Goal: Information Seeking & Learning: Check status

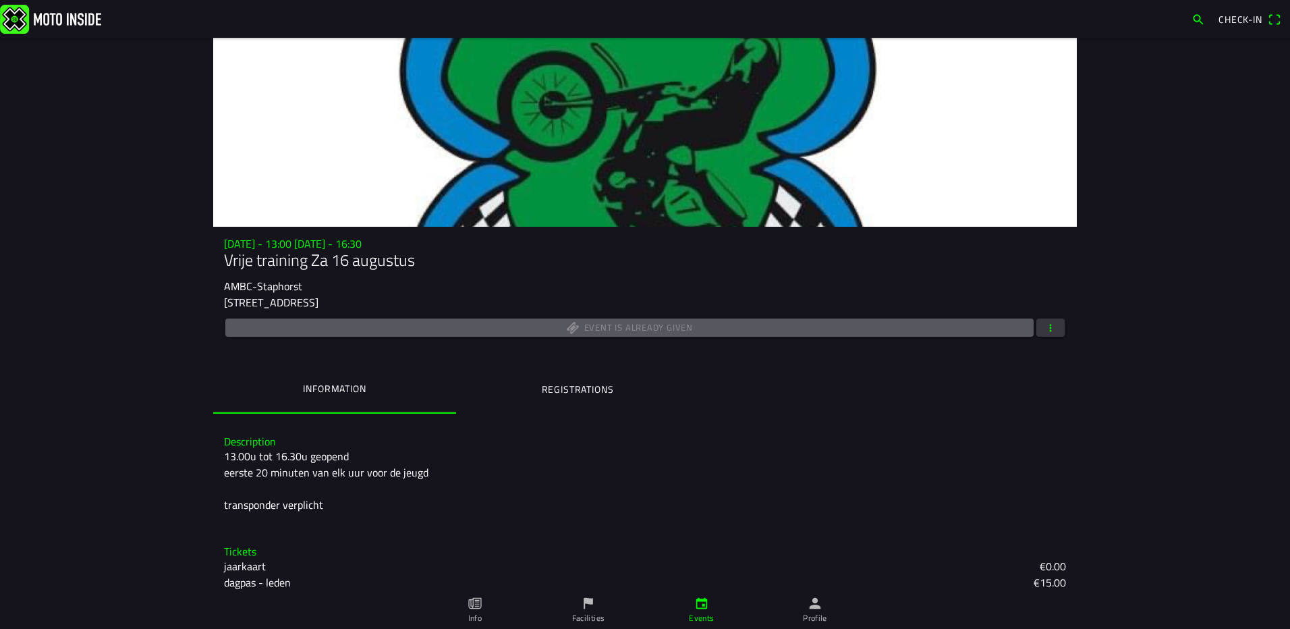
click at [57, 31] on img at bounding box center [50, 18] width 101 height 29
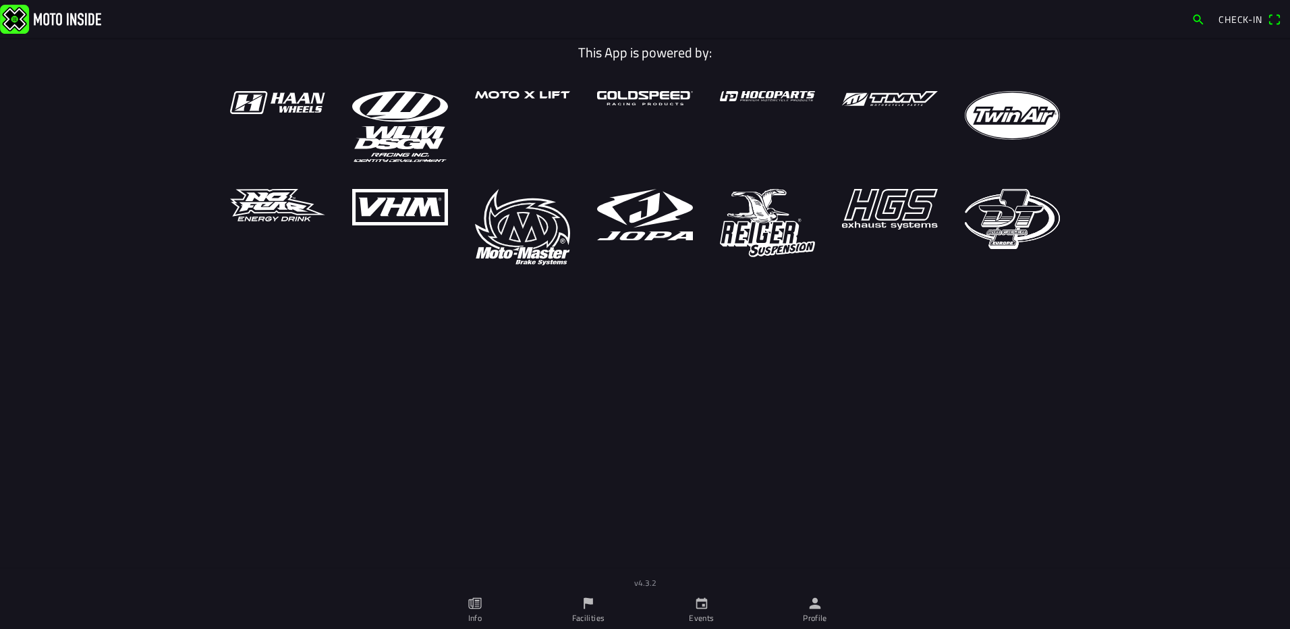
click at [688, 606] on link "Events" at bounding box center [701, 610] width 113 height 38
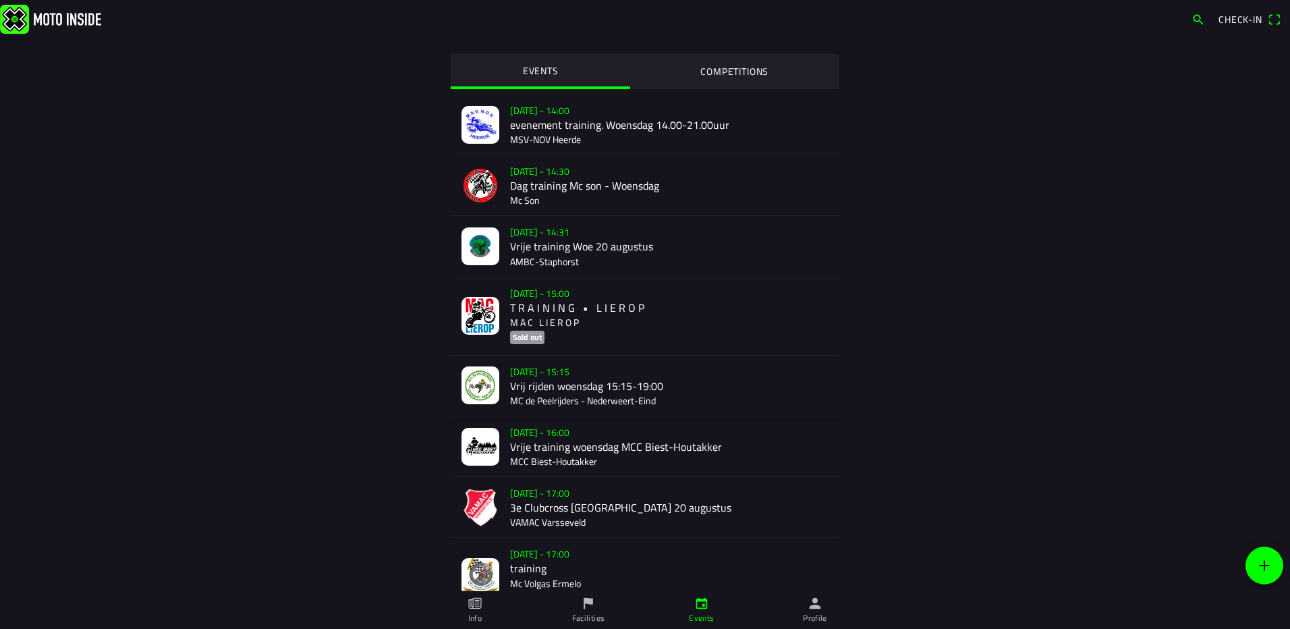
click at [553, 105] on div "[DATE] - 14:00 evenement training. Woensdag 14.00-21.00uur MSV-NOV Heerde" at bounding box center [669, 124] width 318 height 60
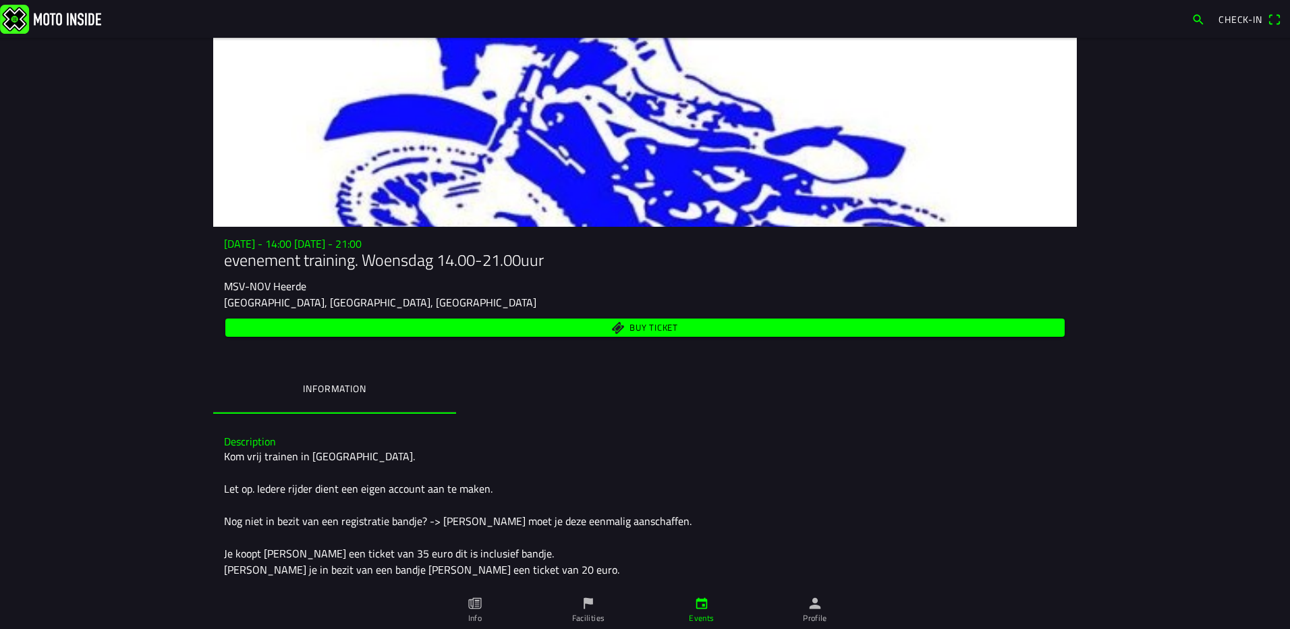
click at [715, 625] on link "Events" at bounding box center [701, 610] width 113 height 38
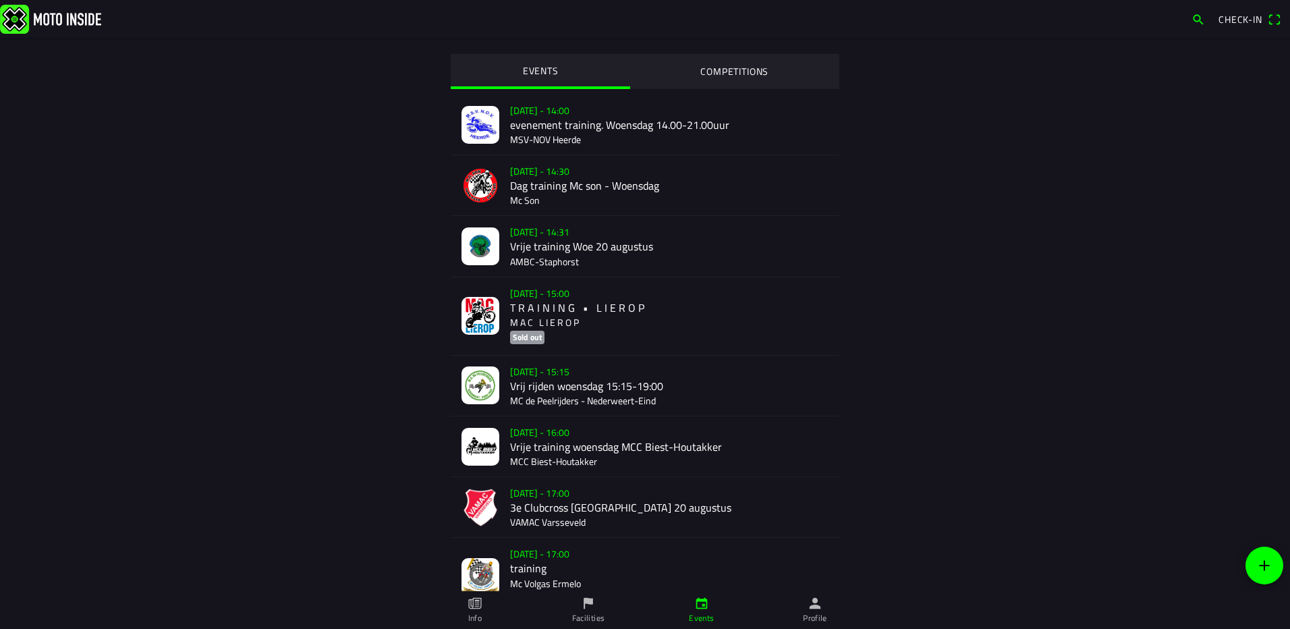
click at [536, 242] on div "[DATE] - 14:31 Vrije training Woe 20 augustus AMBC-[GEOGRAPHIC_DATA]" at bounding box center [669, 246] width 318 height 60
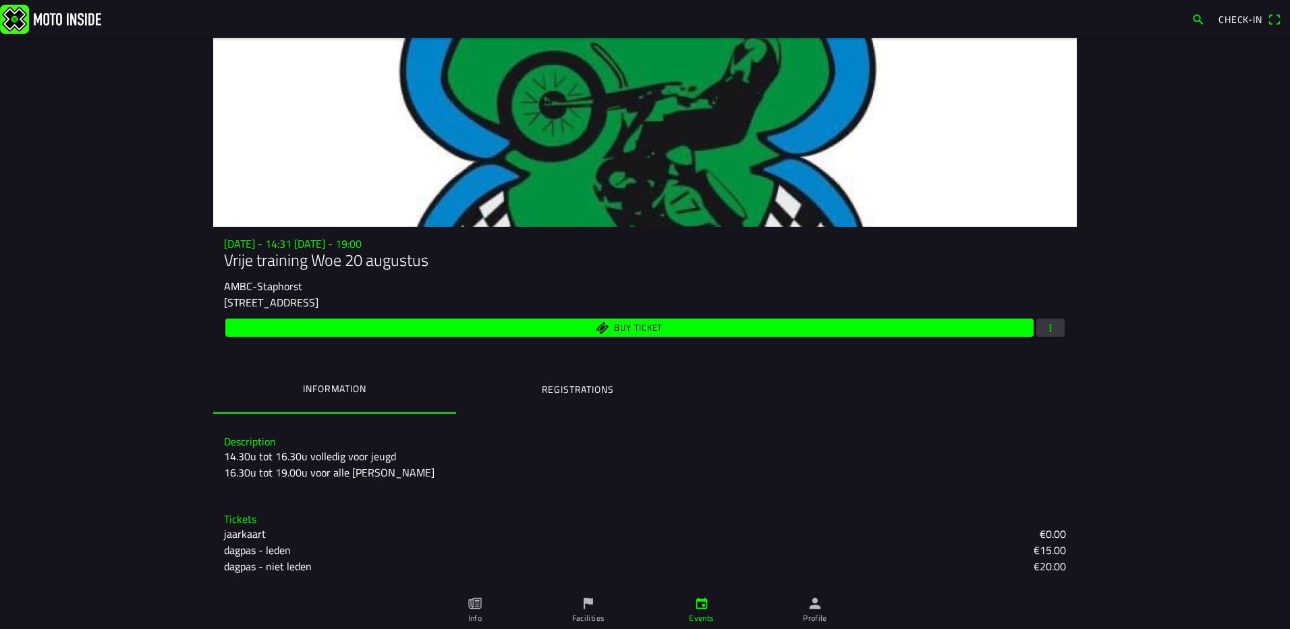
click at [596, 385] on ion-label "Registrations" at bounding box center [578, 389] width 72 height 15
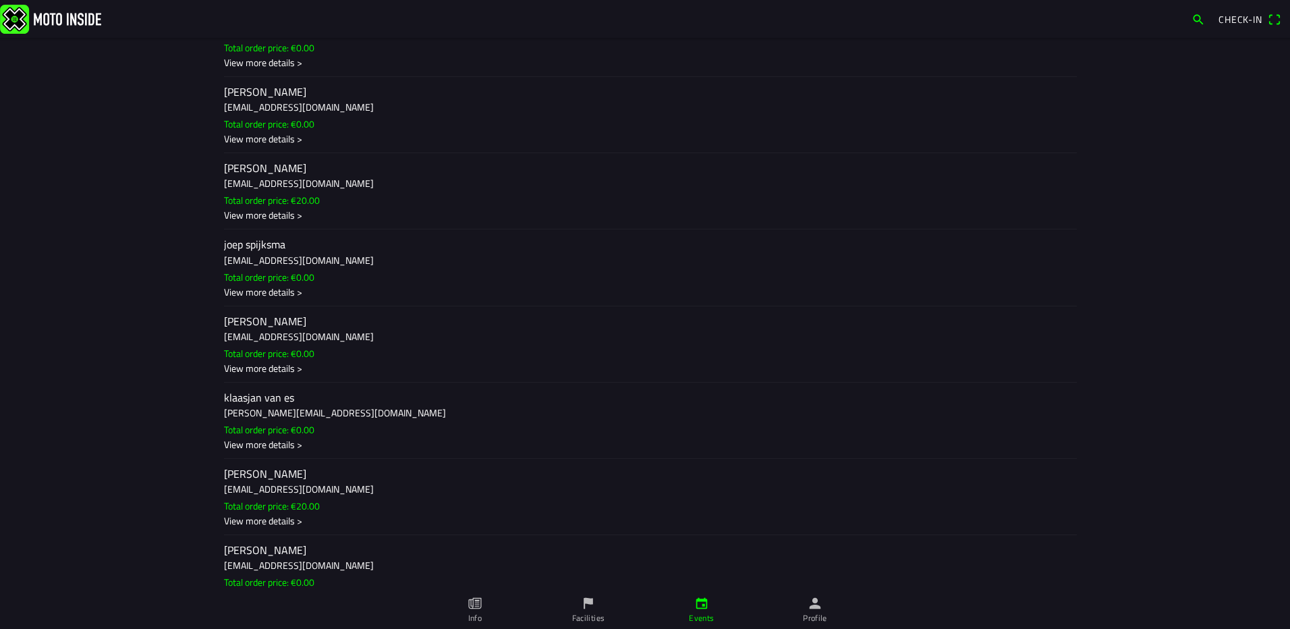
scroll to position [1417, 0]
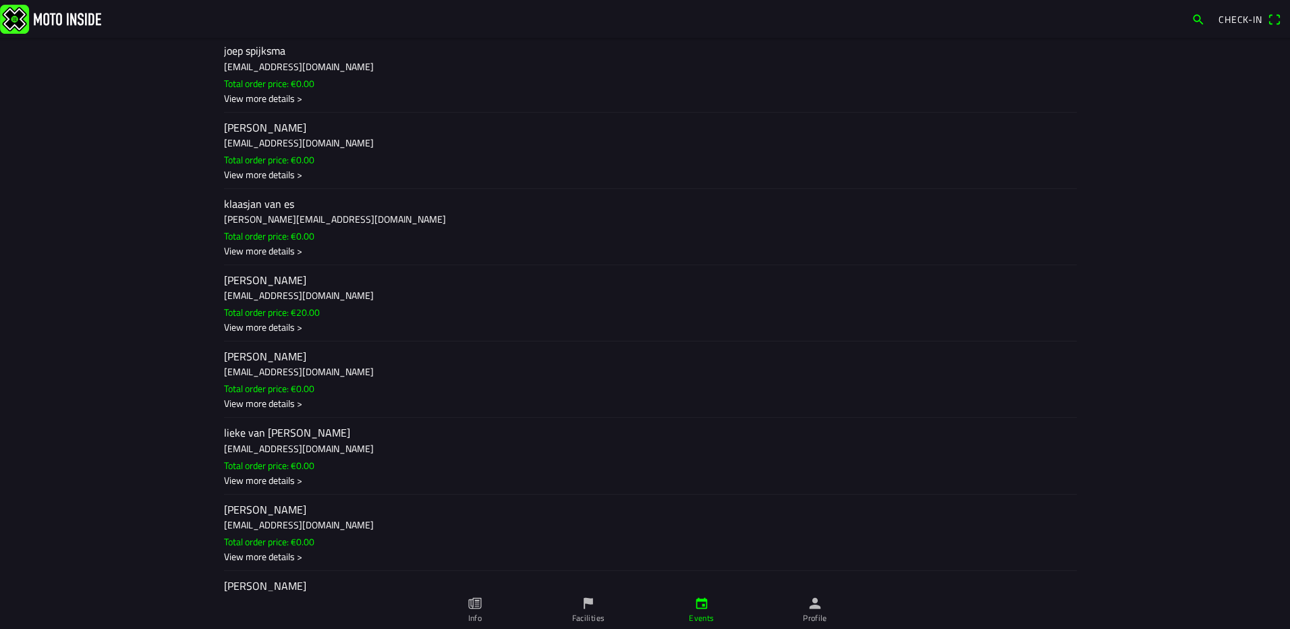
click at [262, 335] on div "[PERSON_NAME] [EMAIL_ADDRESS][DOMAIN_NAME] Total order price: €20.00 View more …" at bounding box center [645, 303] width 842 height 76
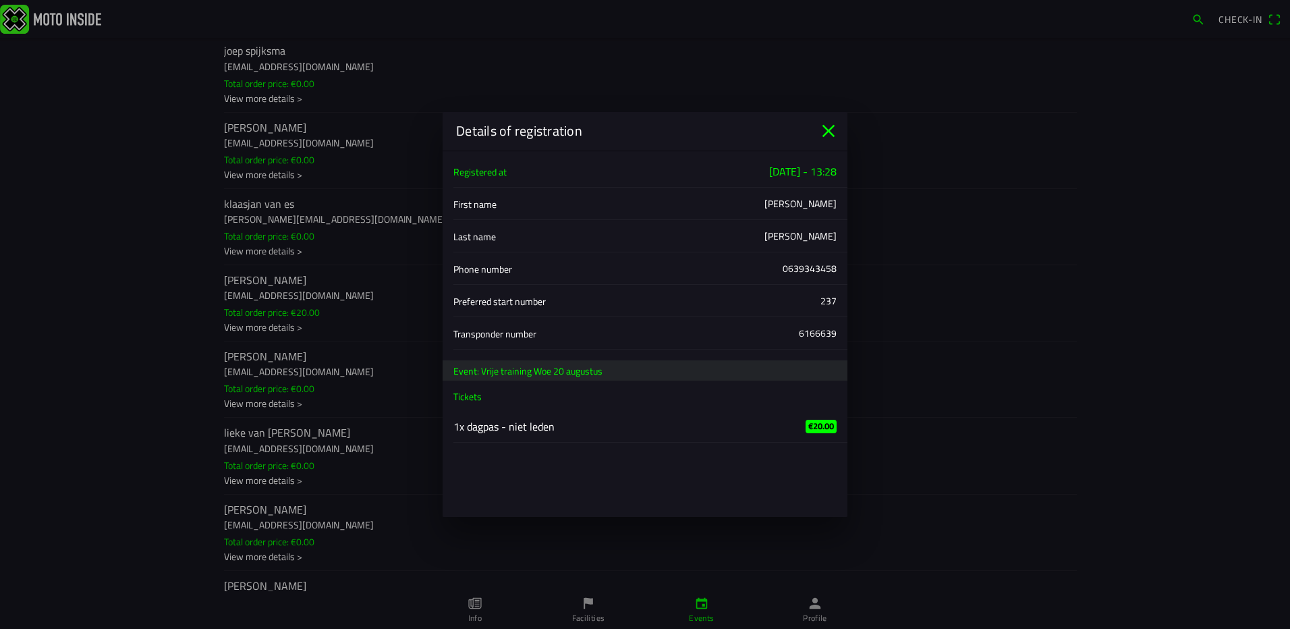
click at [817, 337] on div "6166639" at bounding box center [818, 333] width 38 height 14
copy div "6166639"
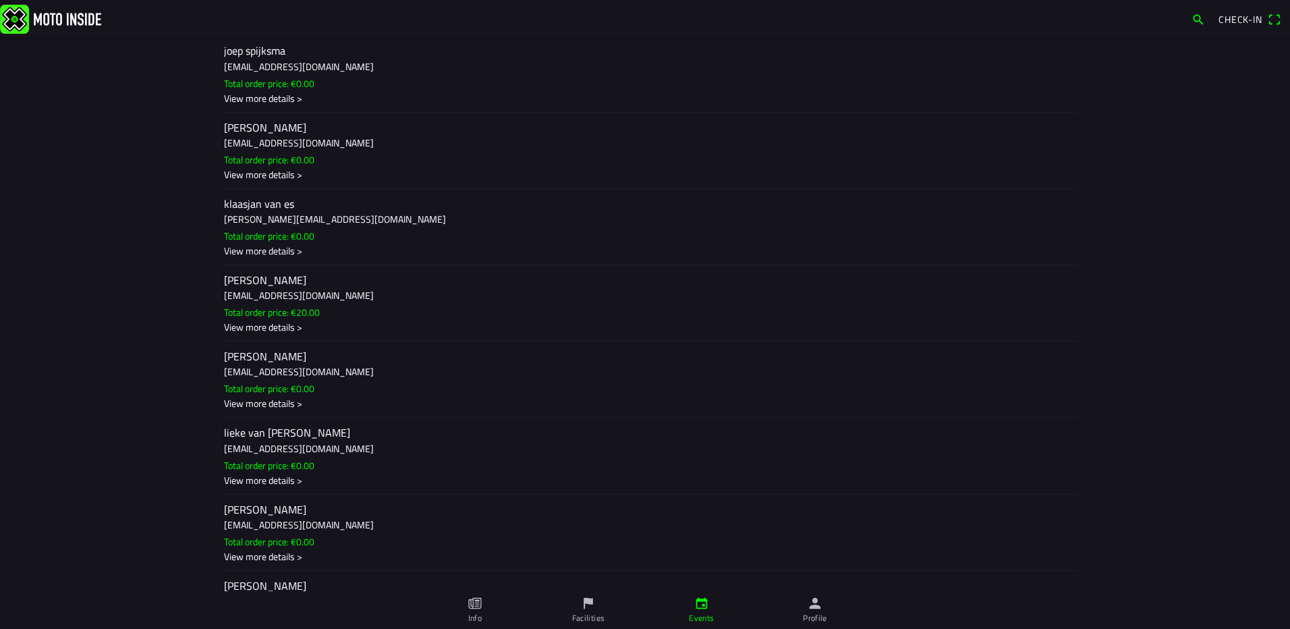
click at [177, 323] on ion-backdrop at bounding box center [645, 314] width 1290 height 629
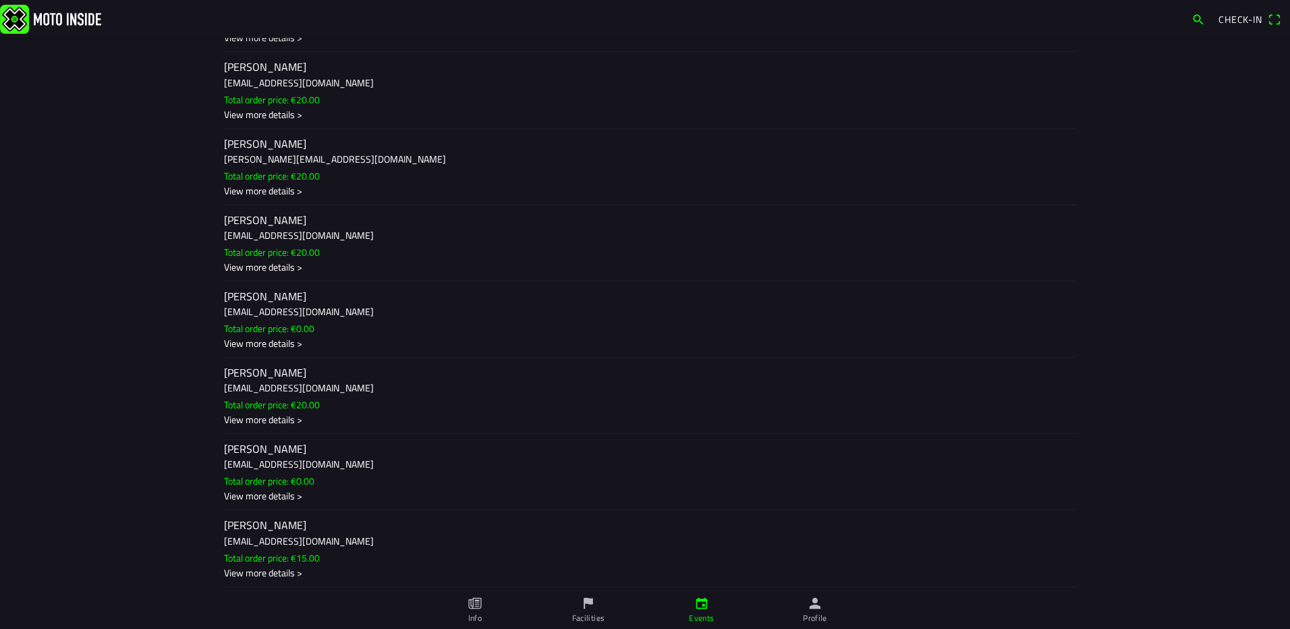
scroll to position [2166, 0]
click at [287, 421] on div "View more details >" at bounding box center [645, 418] width 842 height 14
click at [333, 372] on ion-backdrop at bounding box center [645, 314] width 1290 height 629
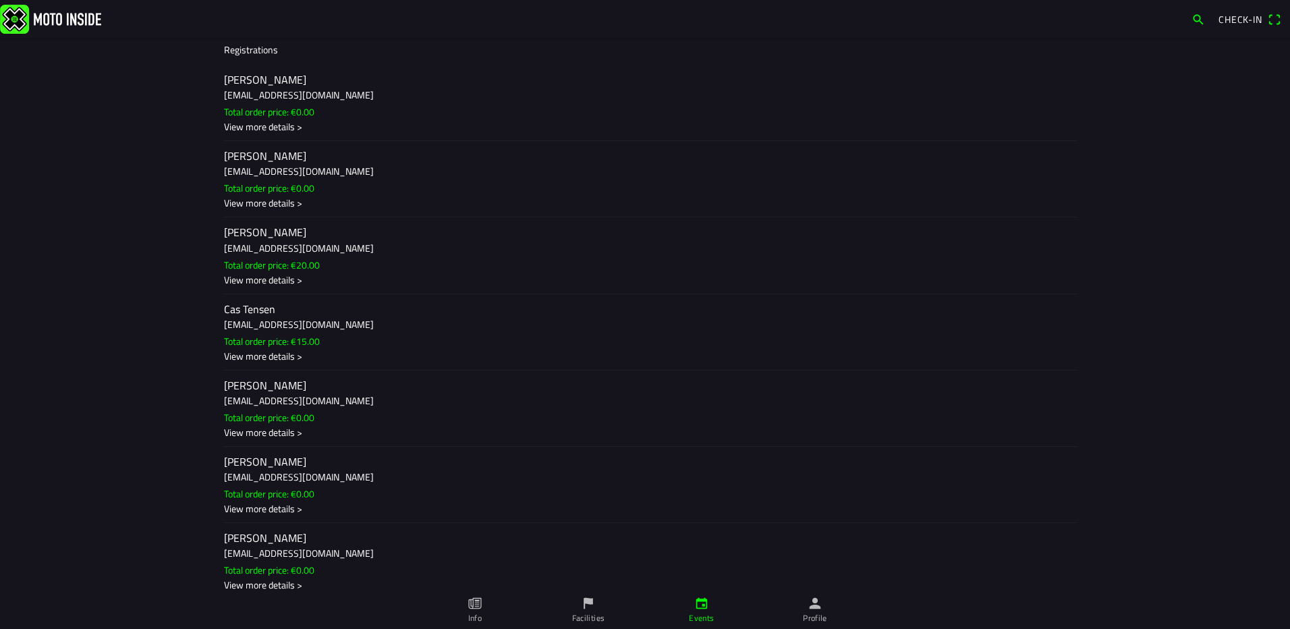
scroll to position [472, 0]
click at [0, 0] on slot "Total order price: €0.00" at bounding box center [0, 0] width 0 height 0
click at [918, 278] on ion-backdrop at bounding box center [645, 314] width 1290 height 629
click at [273, 404] on h3 "[EMAIL_ADDRESS][DOMAIN_NAME]" at bounding box center [645, 400] width 842 height 14
click at [347, 253] on ion-backdrop at bounding box center [645, 314] width 1290 height 629
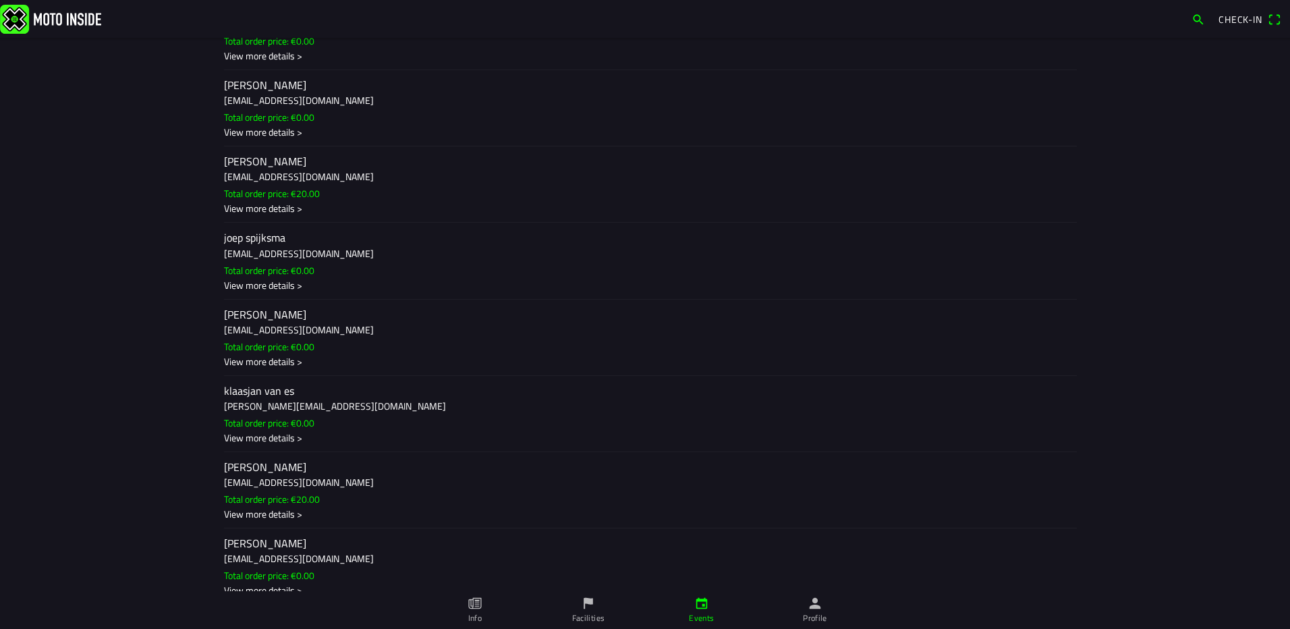
scroll to position [1214, 0]
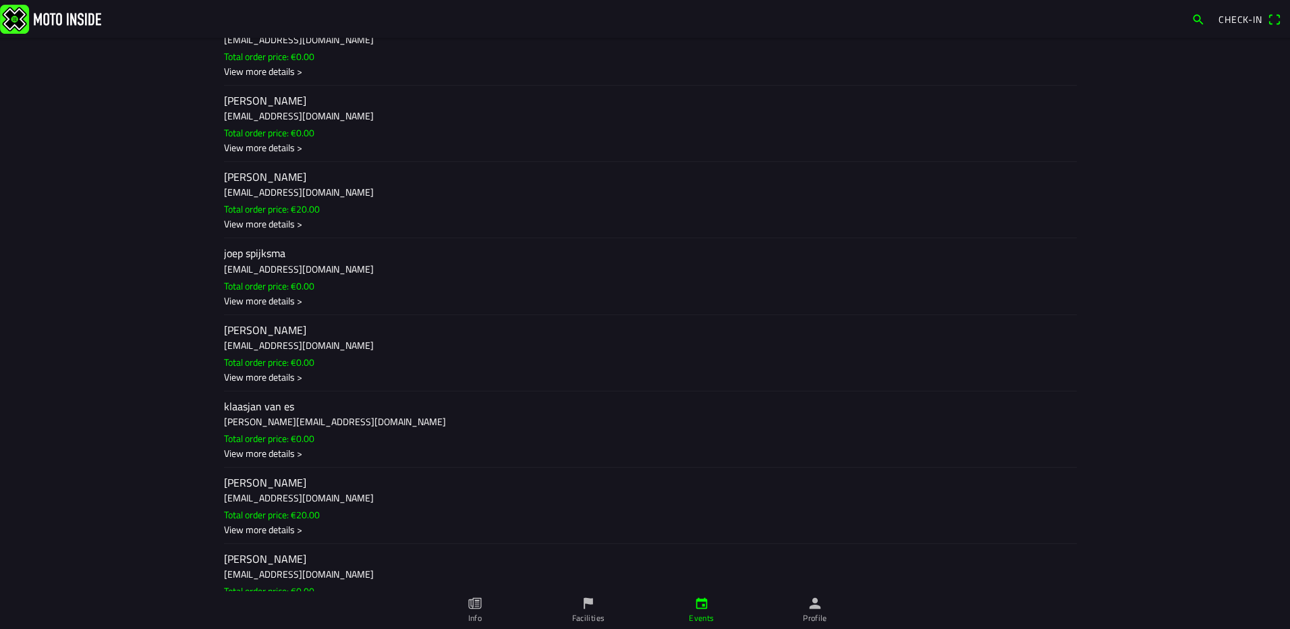
click at [279, 227] on div "View more details >" at bounding box center [645, 224] width 842 height 14
click at [391, 333] on ion-backdrop at bounding box center [645, 314] width 1290 height 629
click at [291, 451] on div "View more details >" at bounding box center [645, 453] width 842 height 14
click at [354, 416] on ion-backdrop at bounding box center [645, 314] width 1290 height 629
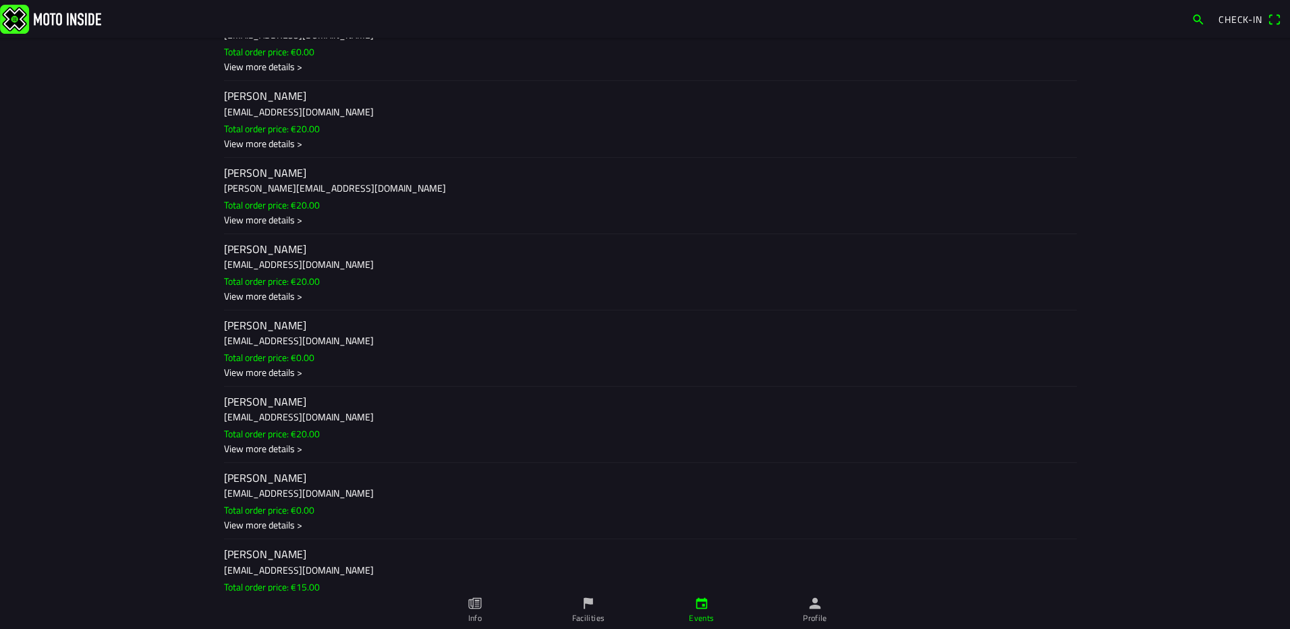
scroll to position [2159, 0]
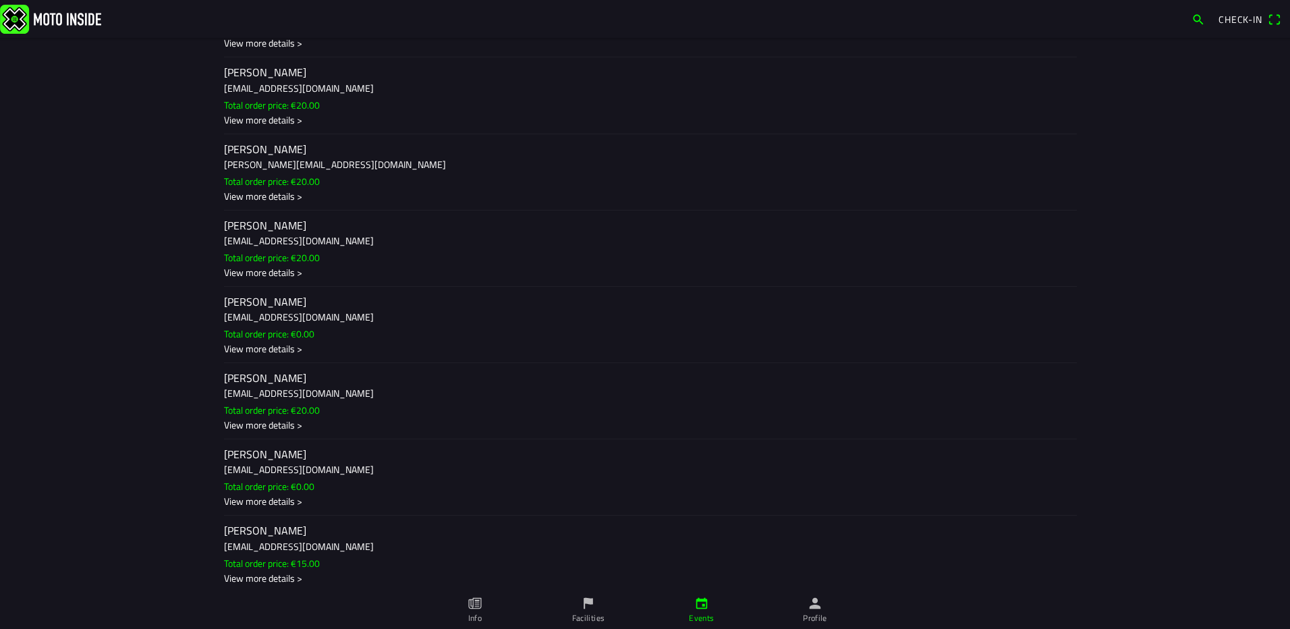
click at [279, 197] on div "View more details >" at bounding box center [645, 196] width 842 height 14
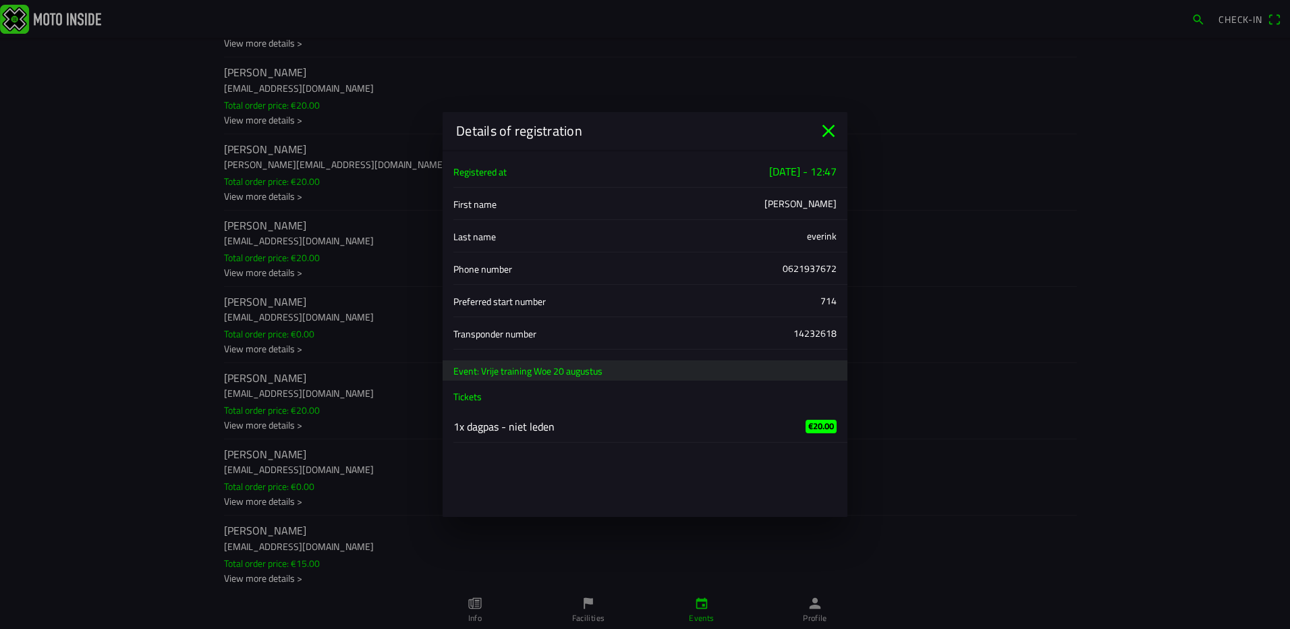
click at [822, 335] on div "14232618" at bounding box center [814, 333] width 43 height 14
copy div "14232618"
click at [829, 209] on div "[PERSON_NAME]" at bounding box center [800, 203] width 72 height 14
click at [828, 210] on div "[PERSON_NAME]" at bounding box center [800, 203] width 72 height 14
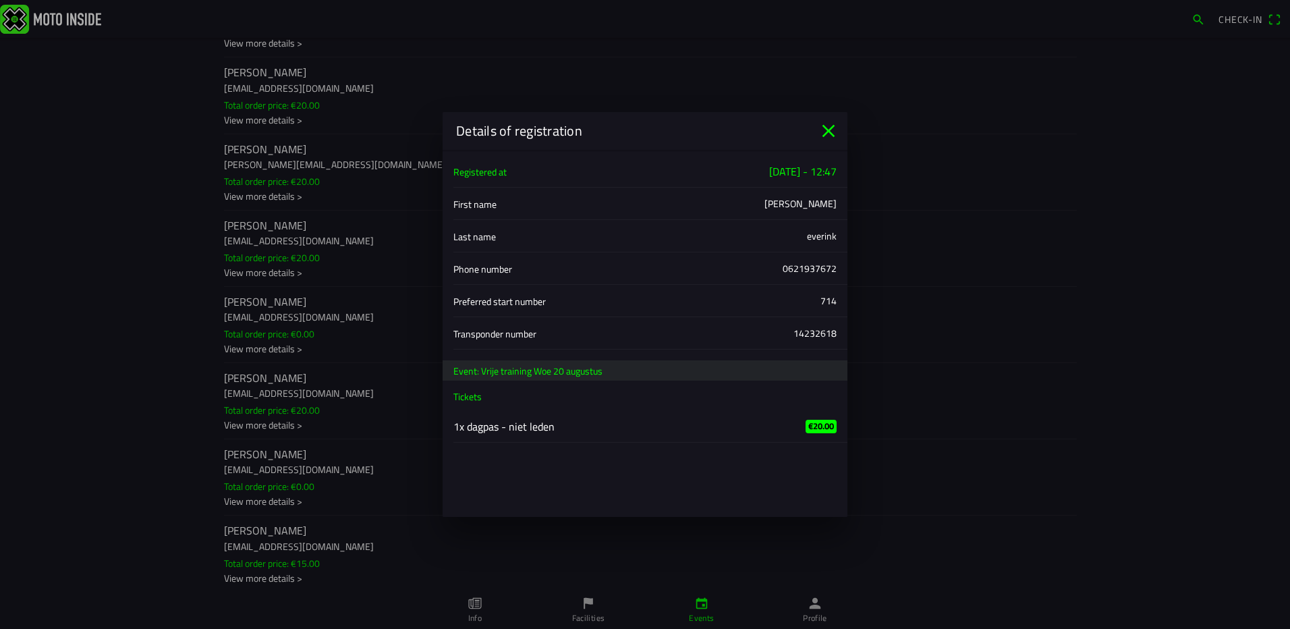
click at [817, 237] on div "everink" at bounding box center [822, 236] width 30 height 14
copy div "everink"
click at [822, 335] on div "14232618" at bounding box center [814, 333] width 43 height 14
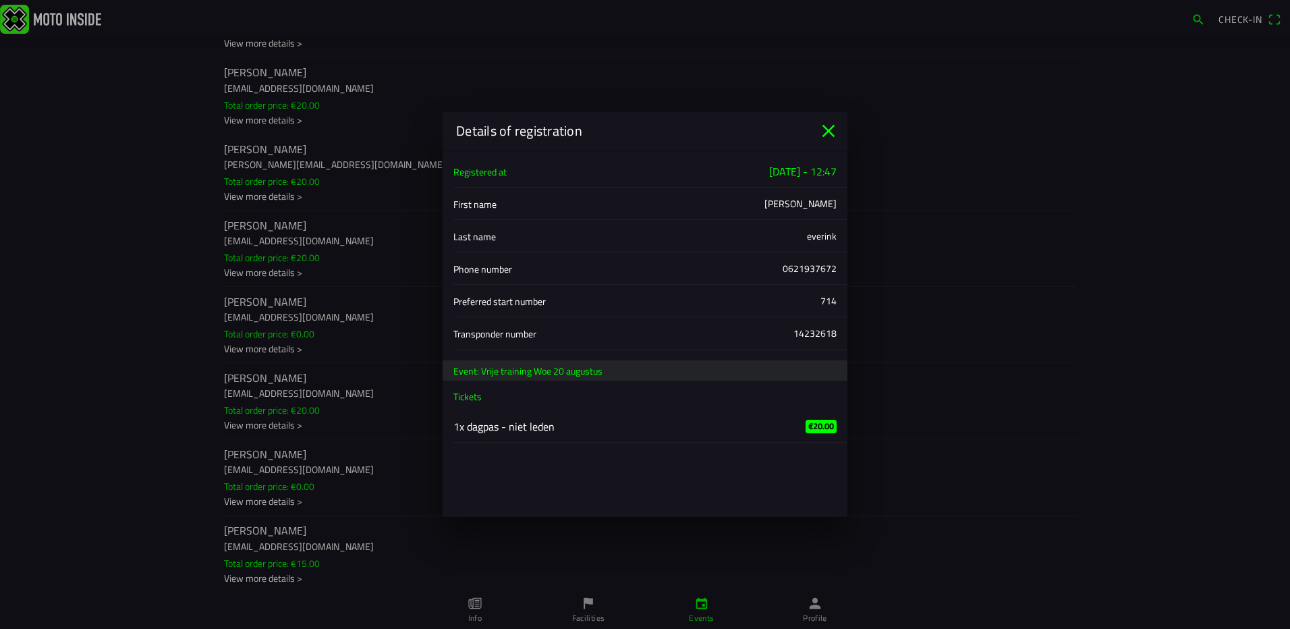
copy div "14232618"
click at [818, 325] on div "Transponder number 14232618" at bounding box center [644, 333] width 383 height 32
click at [820, 329] on div "14232618" at bounding box center [814, 333] width 43 height 14
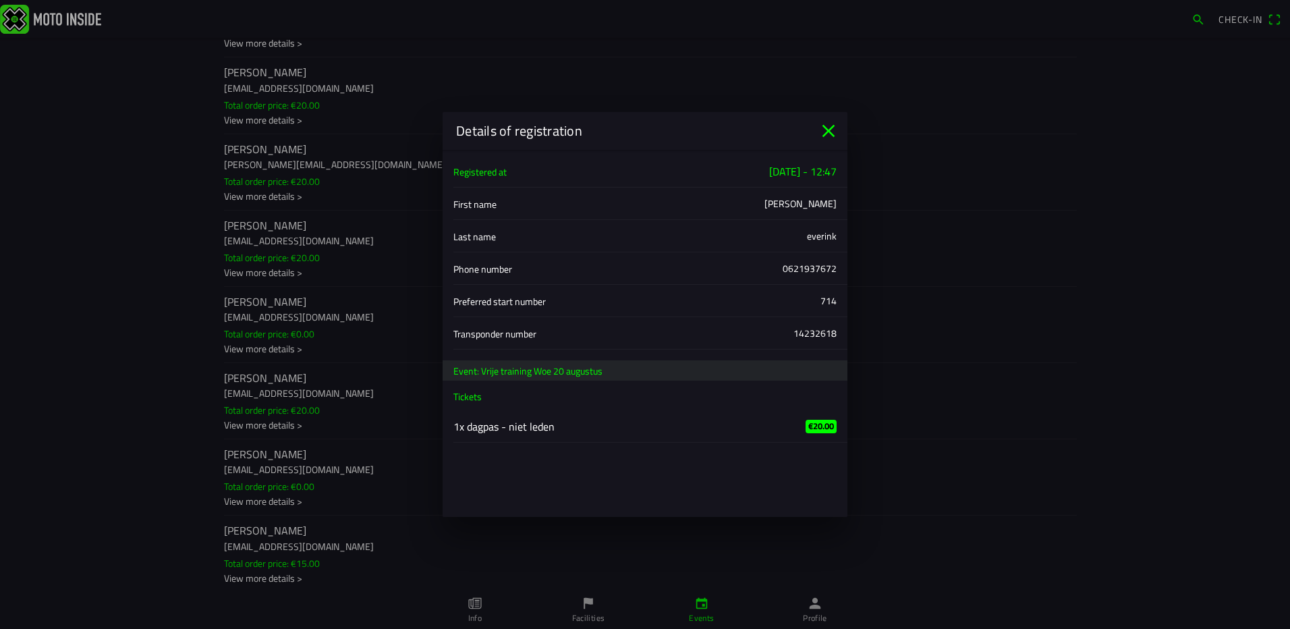
click at [820, 329] on div "14232618" at bounding box center [814, 333] width 43 height 14
copy div "14232618"
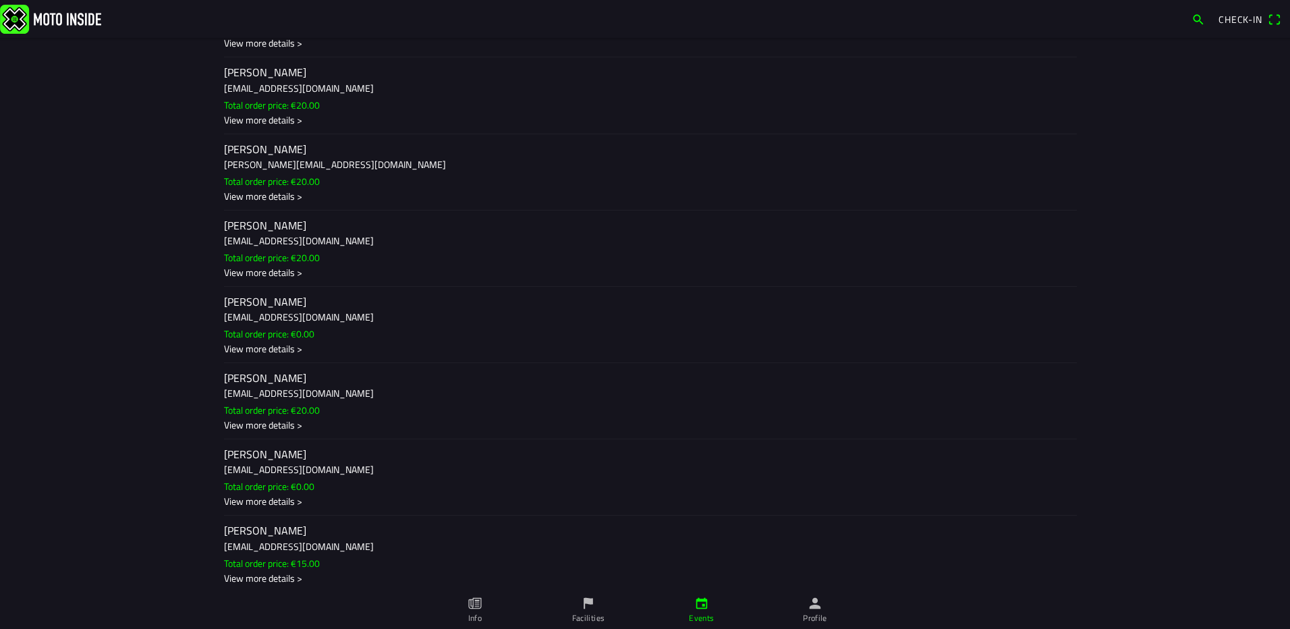
click at [372, 302] on ion-backdrop at bounding box center [645, 314] width 1290 height 629
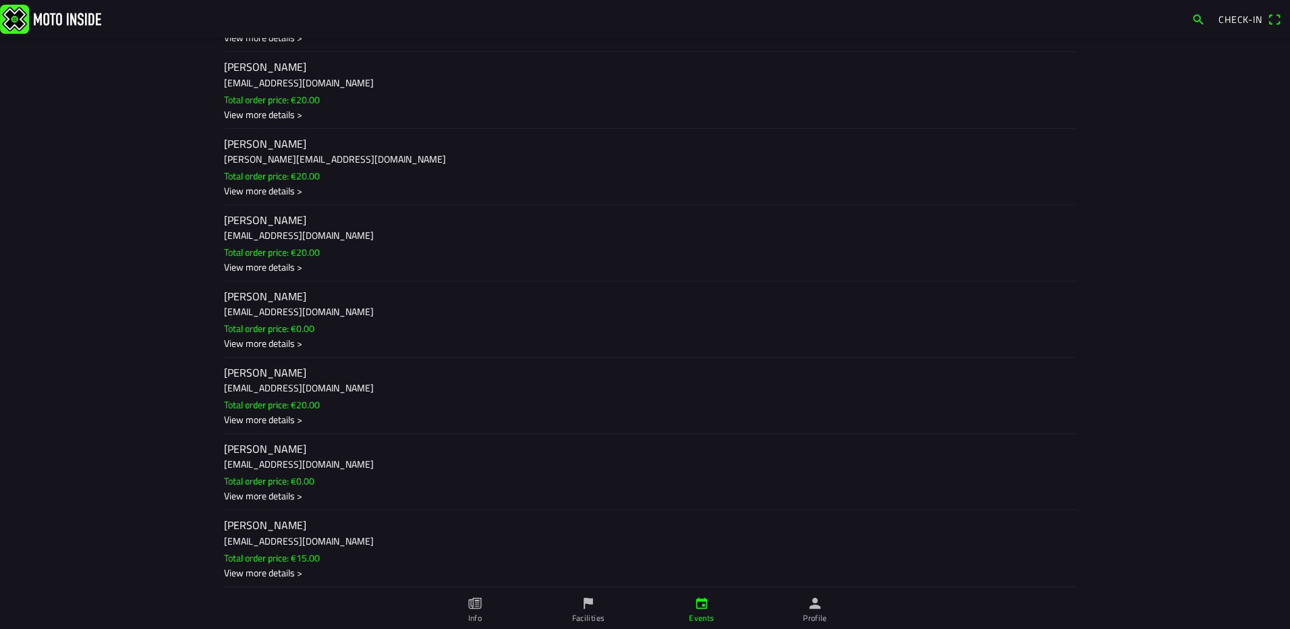
scroll to position [2166, 0]
click at [273, 272] on div "View more details >" at bounding box center [645, 265] width 842 height 14
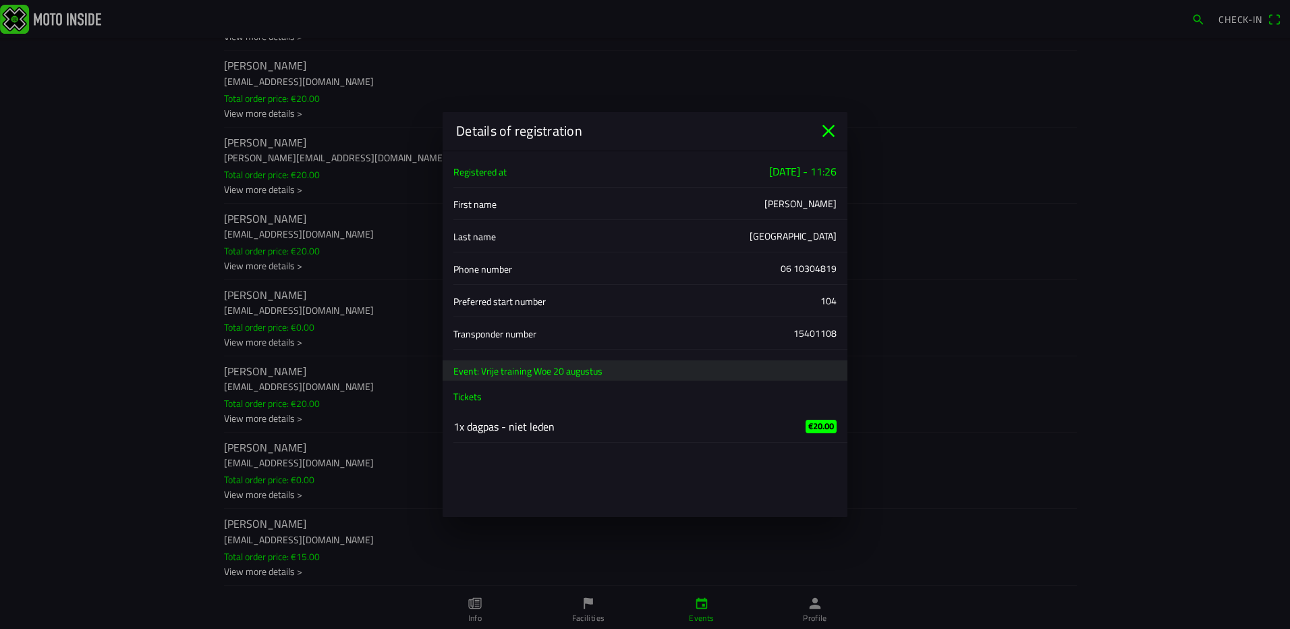
click at [830, 336] on div "15401108" at bounding box center [814, 333] width 43 height 14
copy div "15401108"
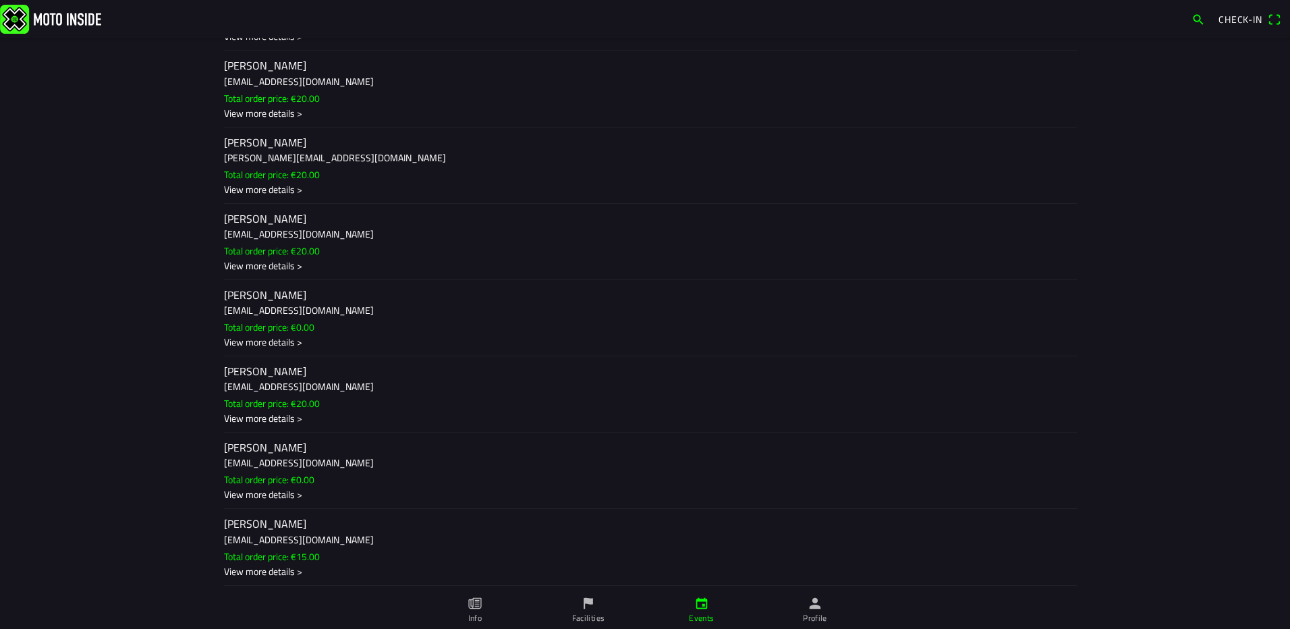
click at [346, 271] on ion-backdrop at bounding box center [645, 314] width 1290 height 629
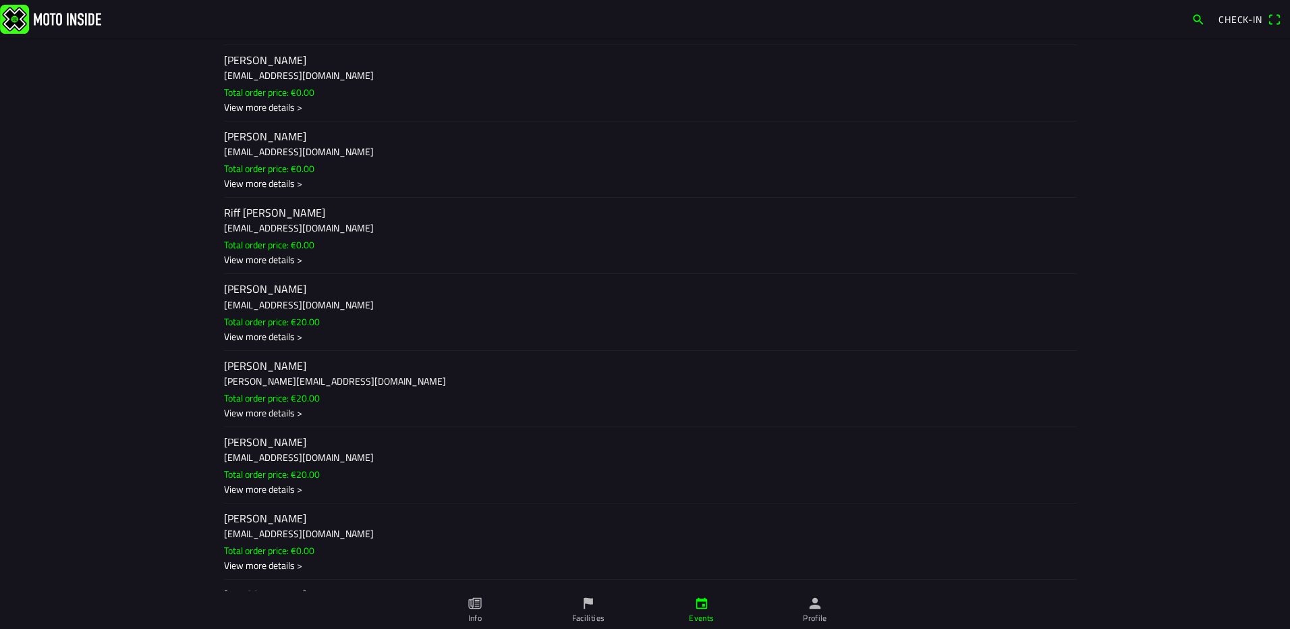
scroll to position [1963, 0]
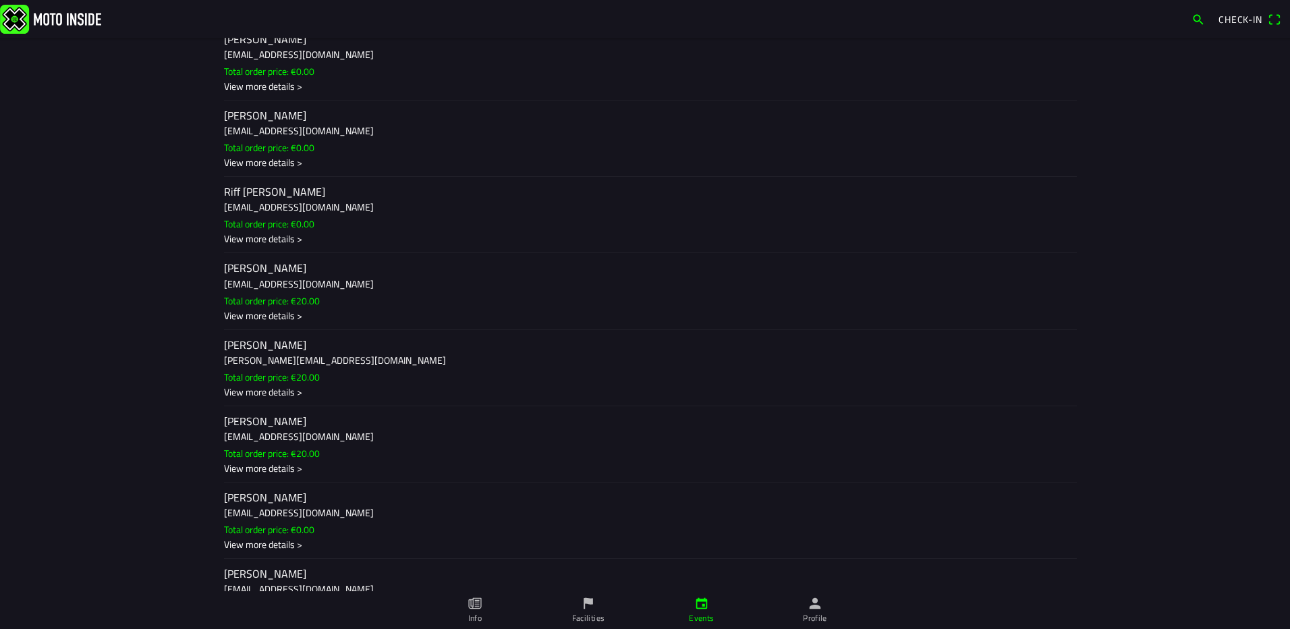
click at [271, 417] on h2 "[PERSON_NAME]" at bounding box center [645, 421] width 842 height 13
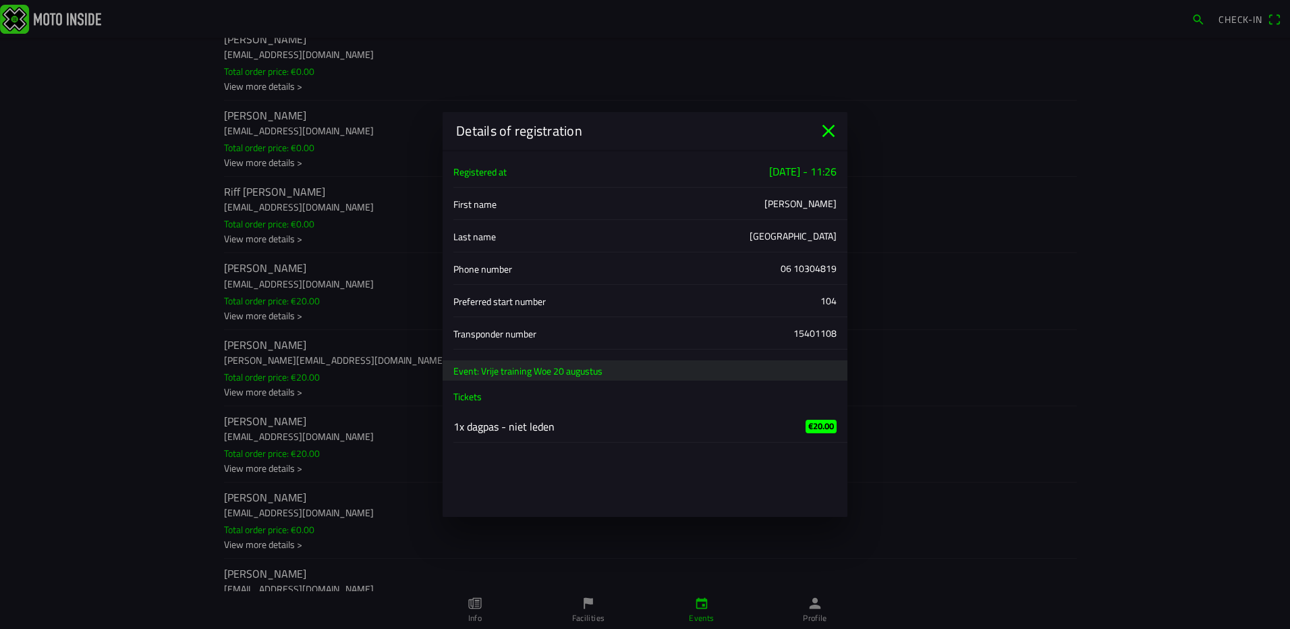
click at [588, 513] on main "Registered at [DATE] - 11:26 First name [PERSON_NAME] Last name [PERSON_NAME] P…" at bounding box center [645, 333] width 405 height 367
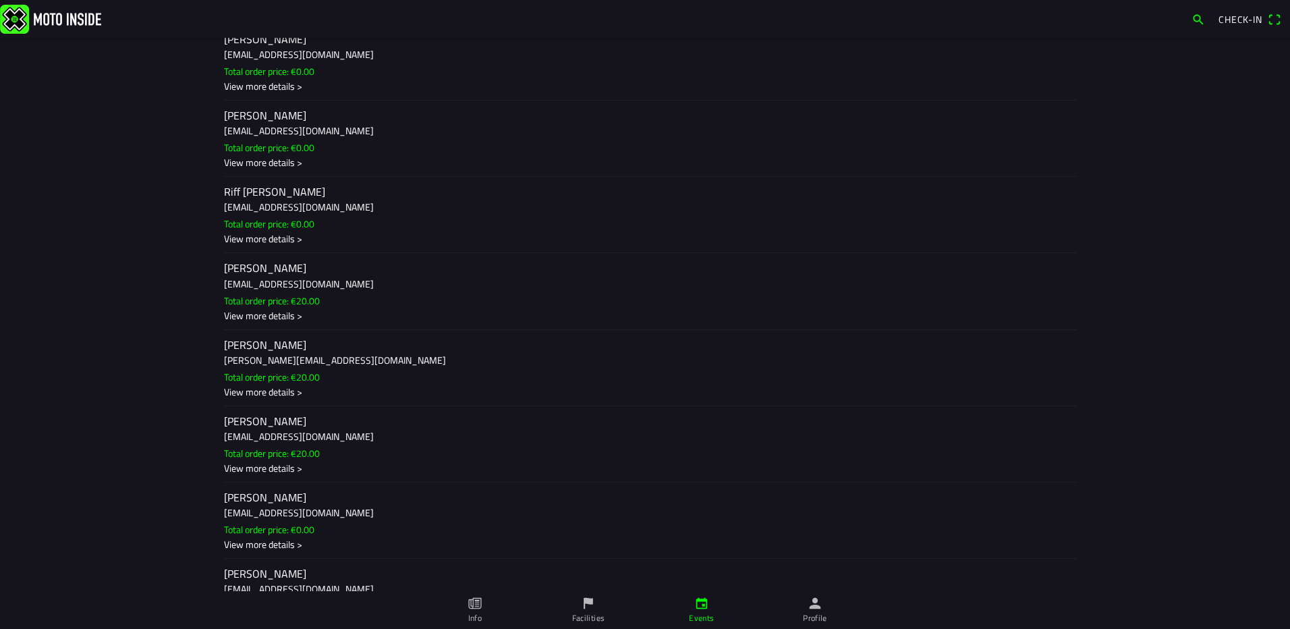
click at [421, 503] on ion-backdrop at bounding box center [645, 314] width 1290 height 629
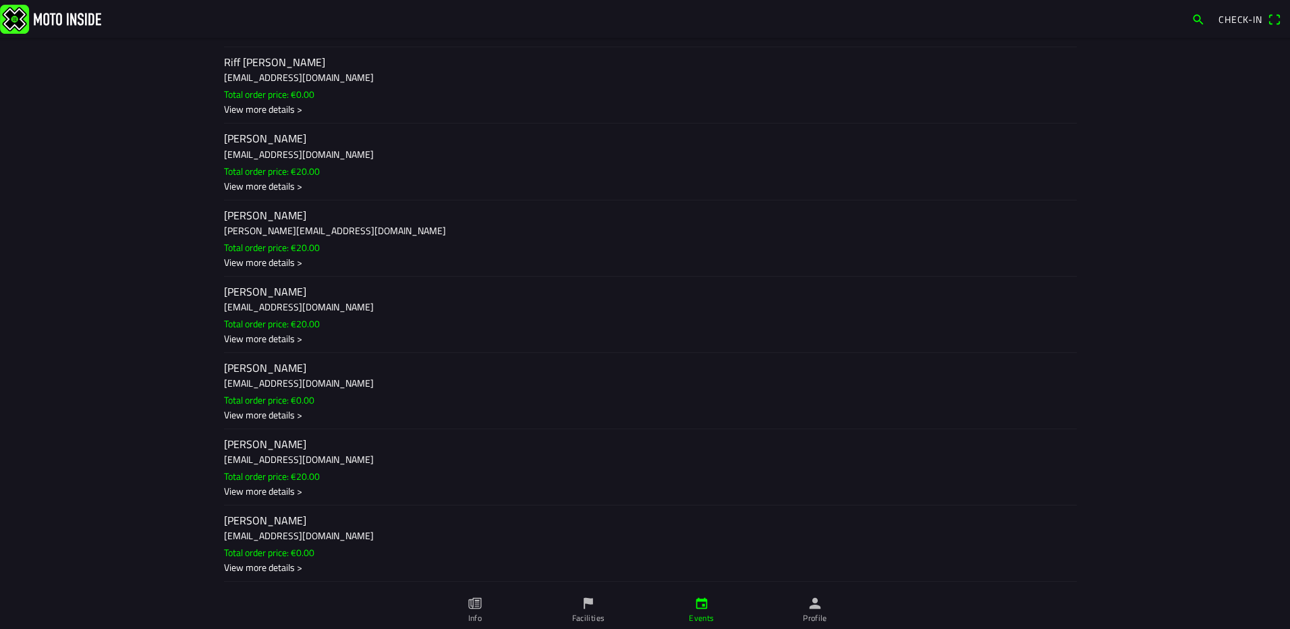
scroll to position [2166, 0]
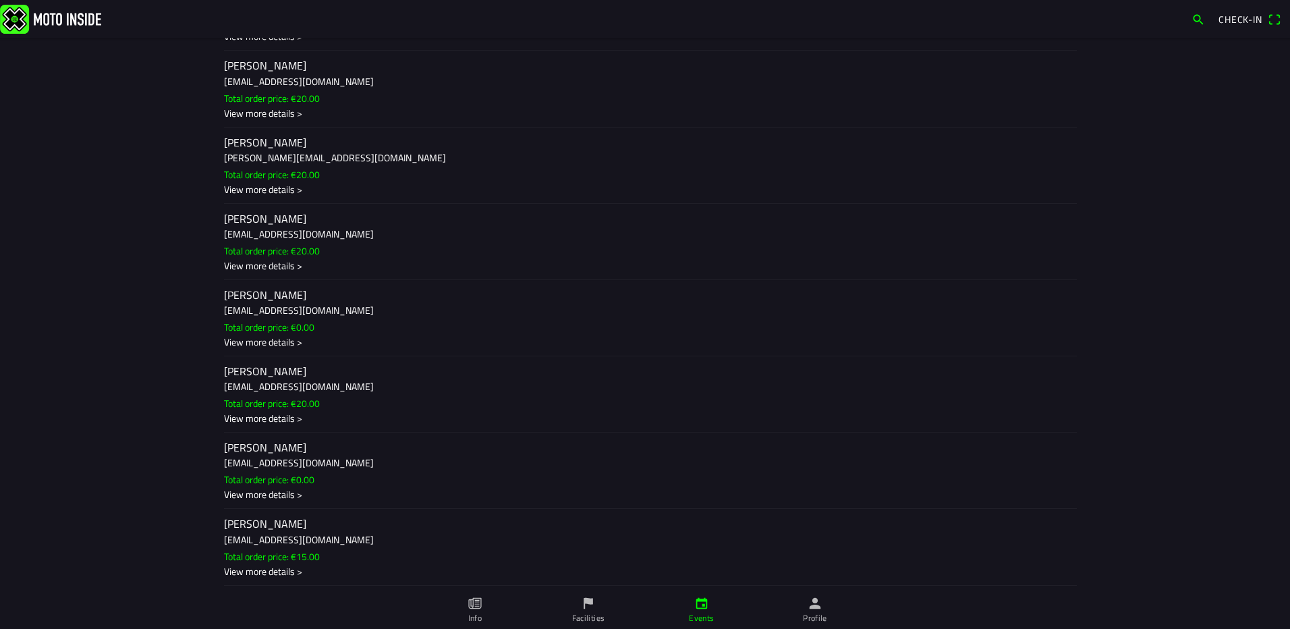
click at [395, 464] on h3 "[EMAIL_ADDRESS][DOMAIN_NAME]" at bounding box center [645, 462] width 842 height 14
click at [18, 337] on ion-backdrop at bounding box center [645, 314] width 1290 height 629
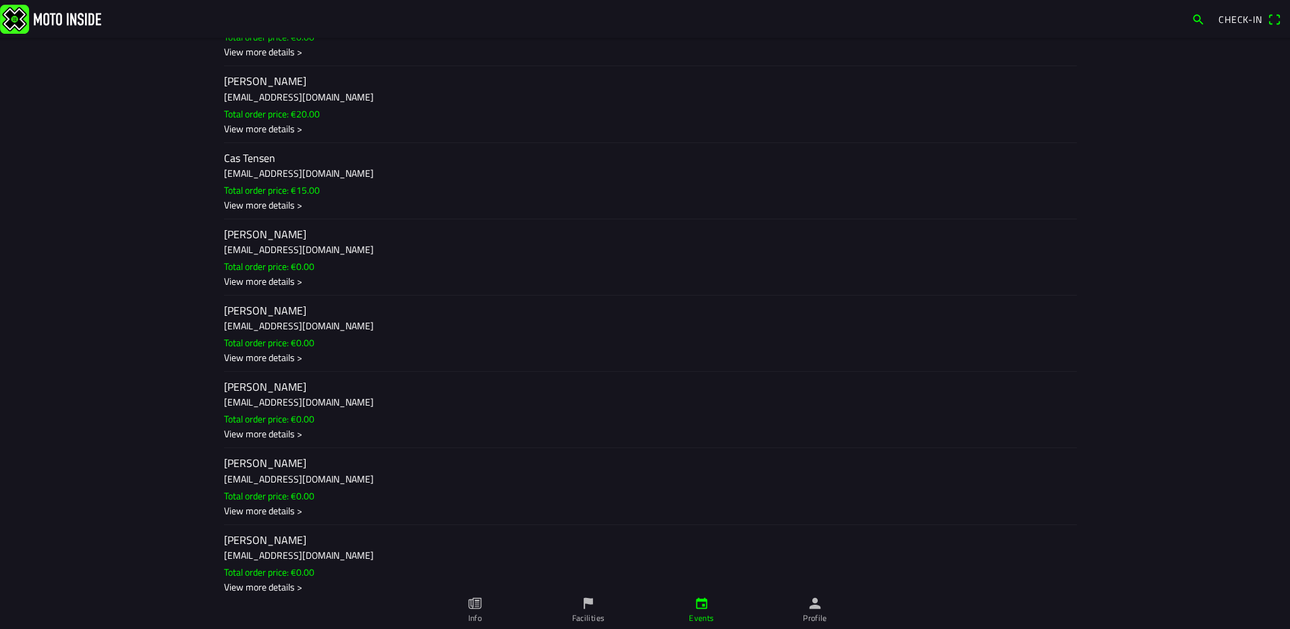
scroll to position [7, 0]
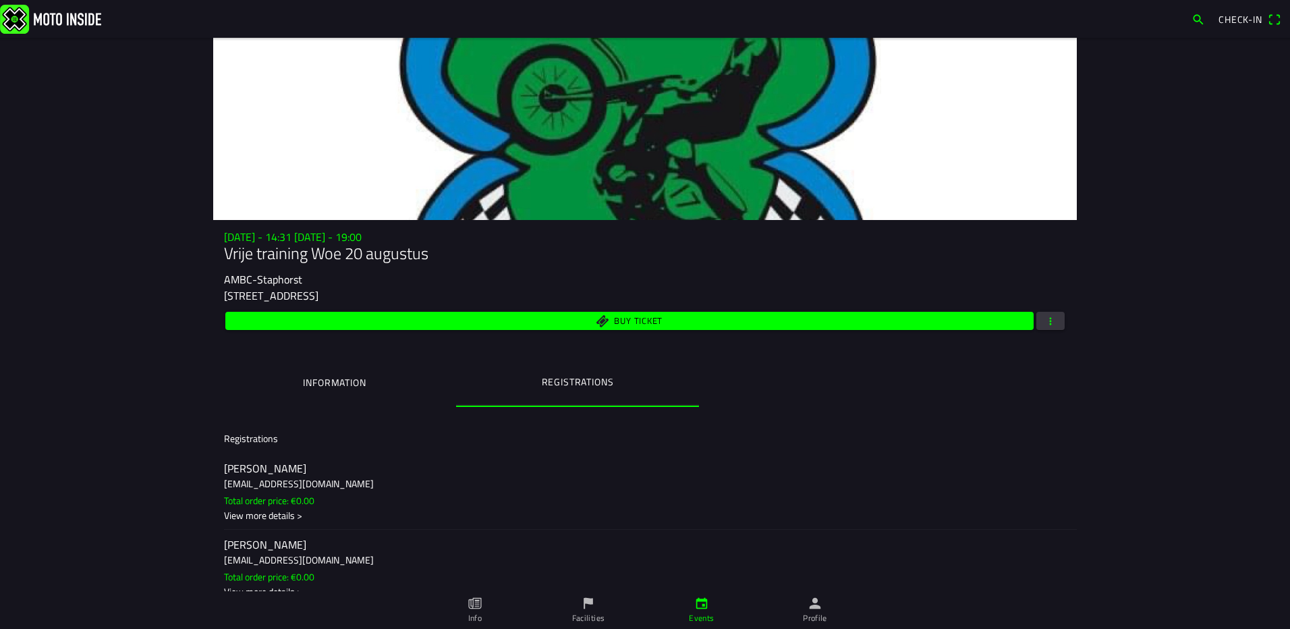
click at [128, 391] on main "[DATE] - 14:31 [DATE] - 19:00 Vrije training Woe 20 augustus AMBC-[STREET_ADDRE…" at bounding box center [645, 333] width 1290 height 591
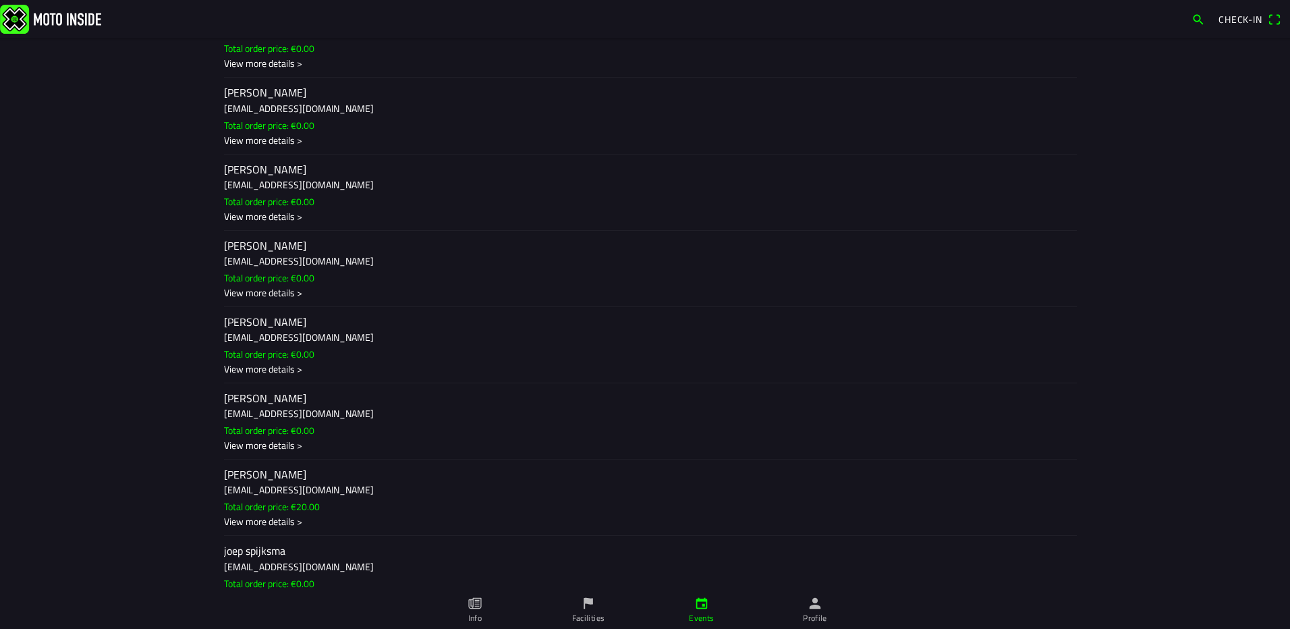
scroll to position [884, 0]
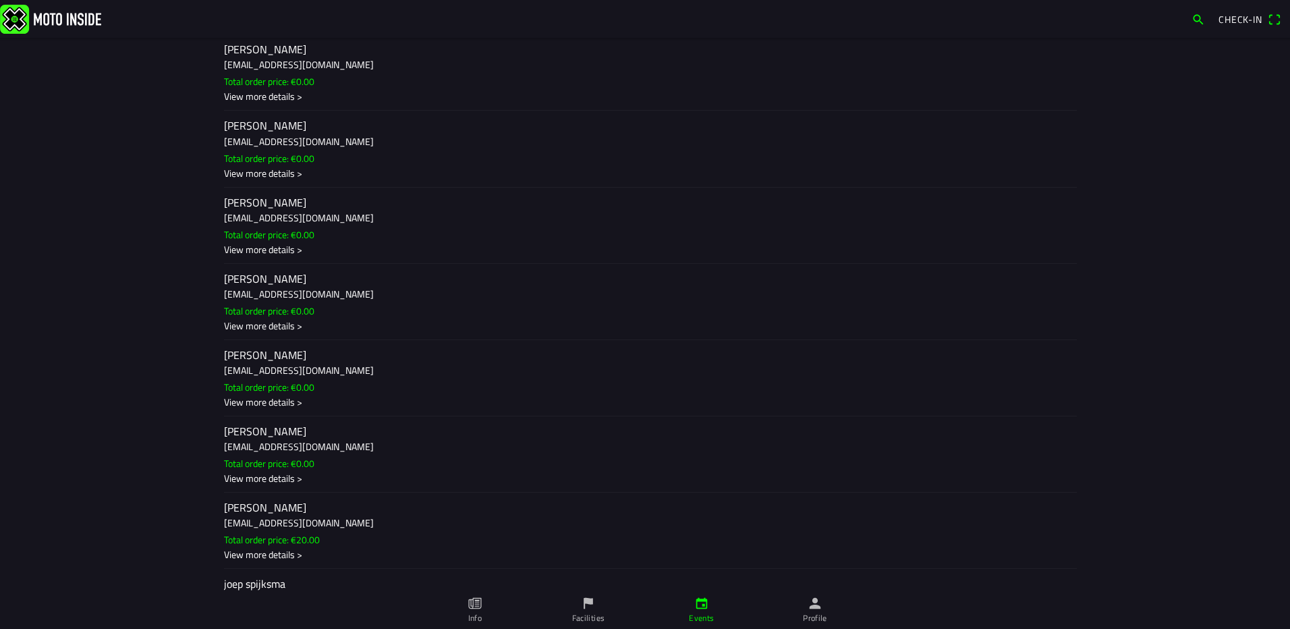
click at [287, 320] on div "View more details >" at bounding box center [645, 325] width 842 height 14
click at [179, 252] on ion-backdrop at bounding box center [645, 314] width 1290 height 629
click at [144, 289] on main "[DATE] - 14:31 [DATE] - 19:00 Vrije training Woe 20 augustus AMBC-[STREET_ADDRE…" at bounding box center [645, 333] width 1290 height 591
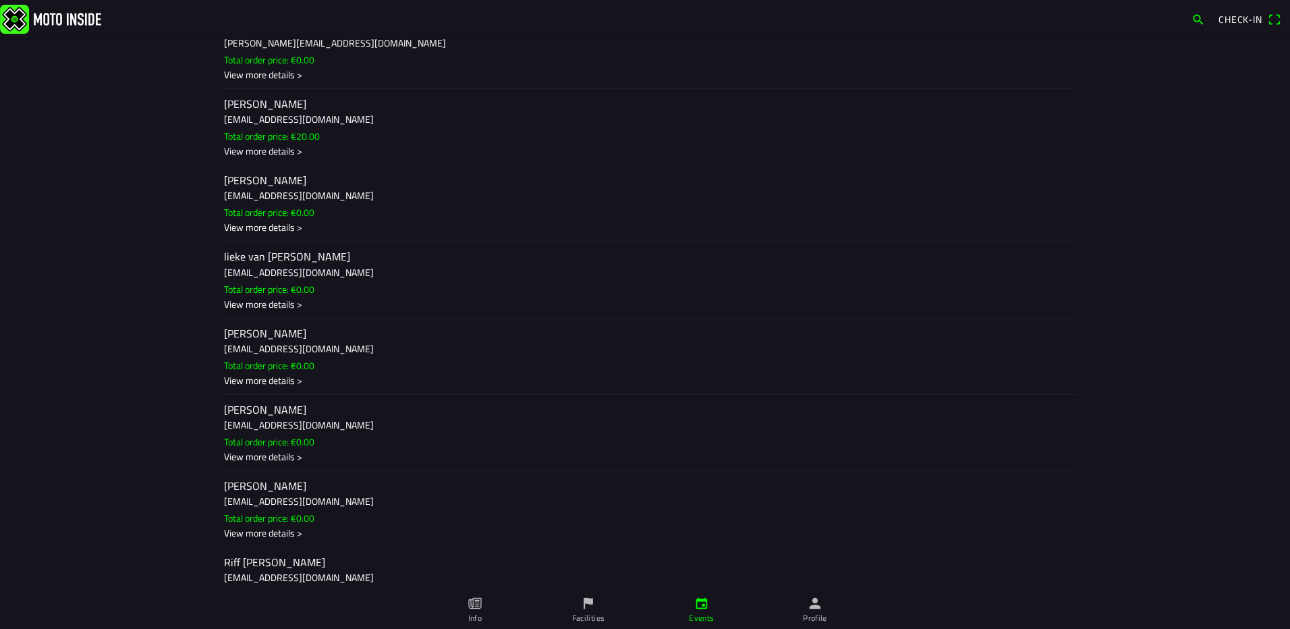
scroll to position [1626, 0]
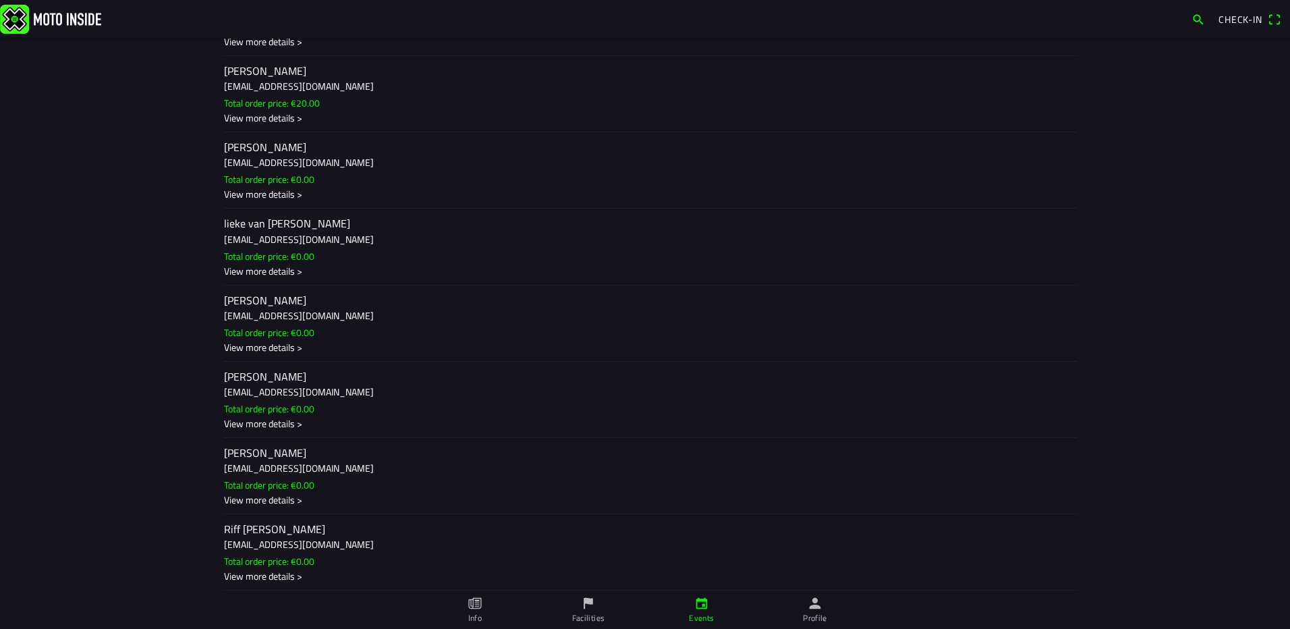
click at [266, 501] on div "View more details >" at bounding box center [645, 499] width 842 height 14
click at [144, 413] on ion-backdrop at bounding box center [645, 314] width 1290 height 629
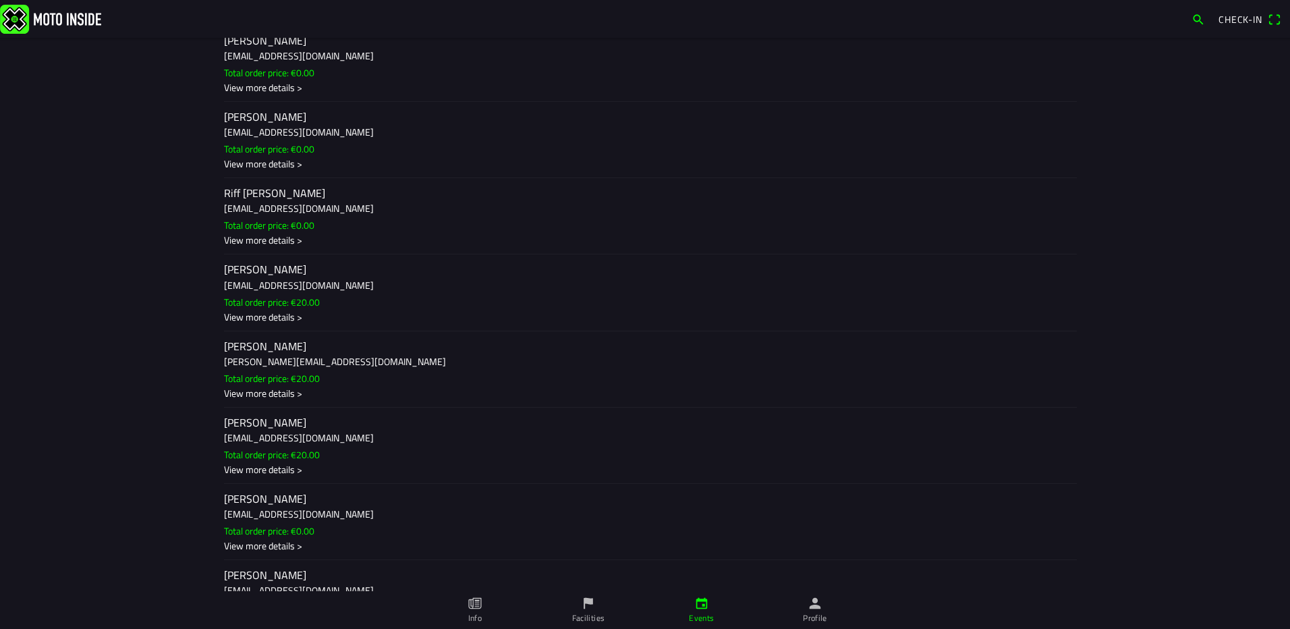
scroll to position [1963, 0]
click at [299, 268] on h2 "[PERSON_NAME]" at bounding box center [645, 268] width 842 height 13
click at [114, 341] on ion-backdrop at bounding box center [645, 314] width 1290 height 629
